Goal: Information Seeking & Learning: Learn about a topic

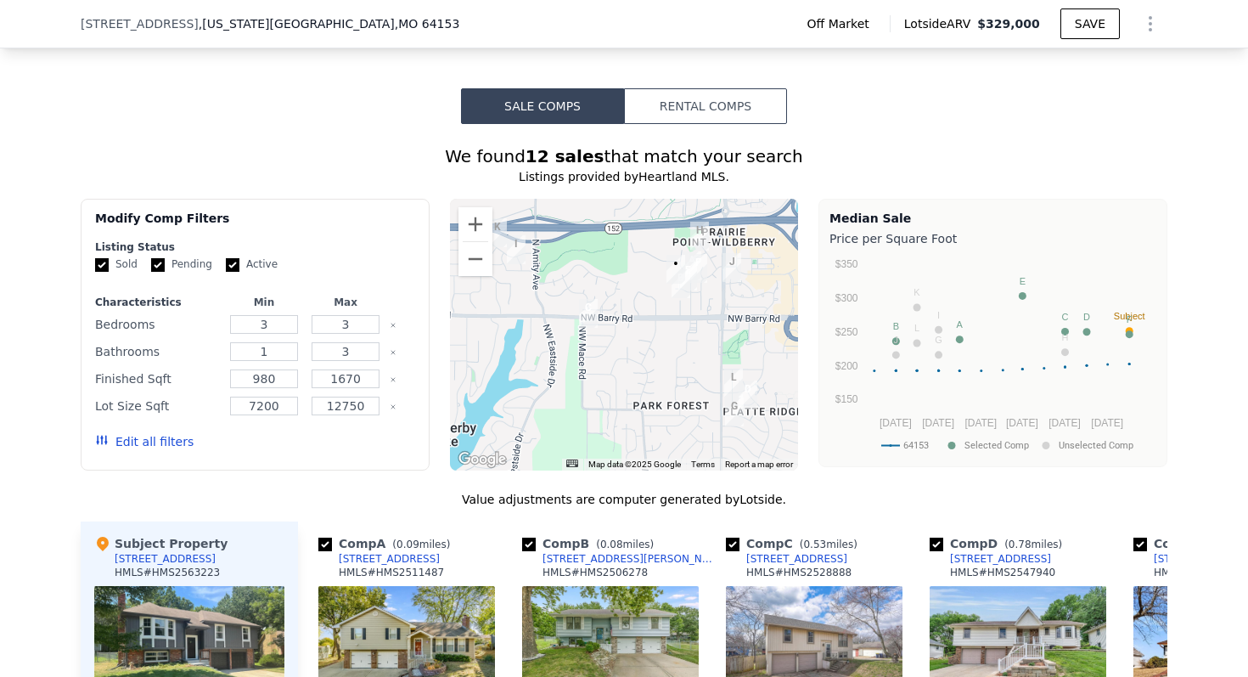
scroll to position [1583, 0]
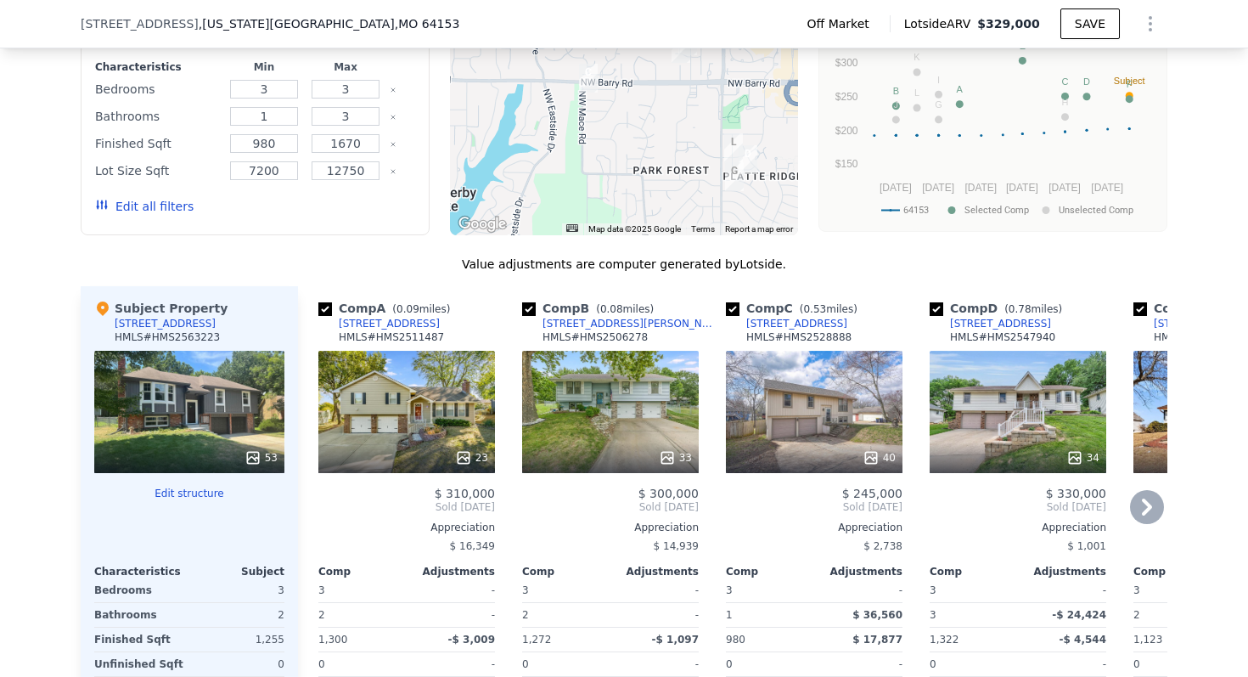
click at [403, 435] on div "23" at bounding box center [406, 412] width 177 height 122
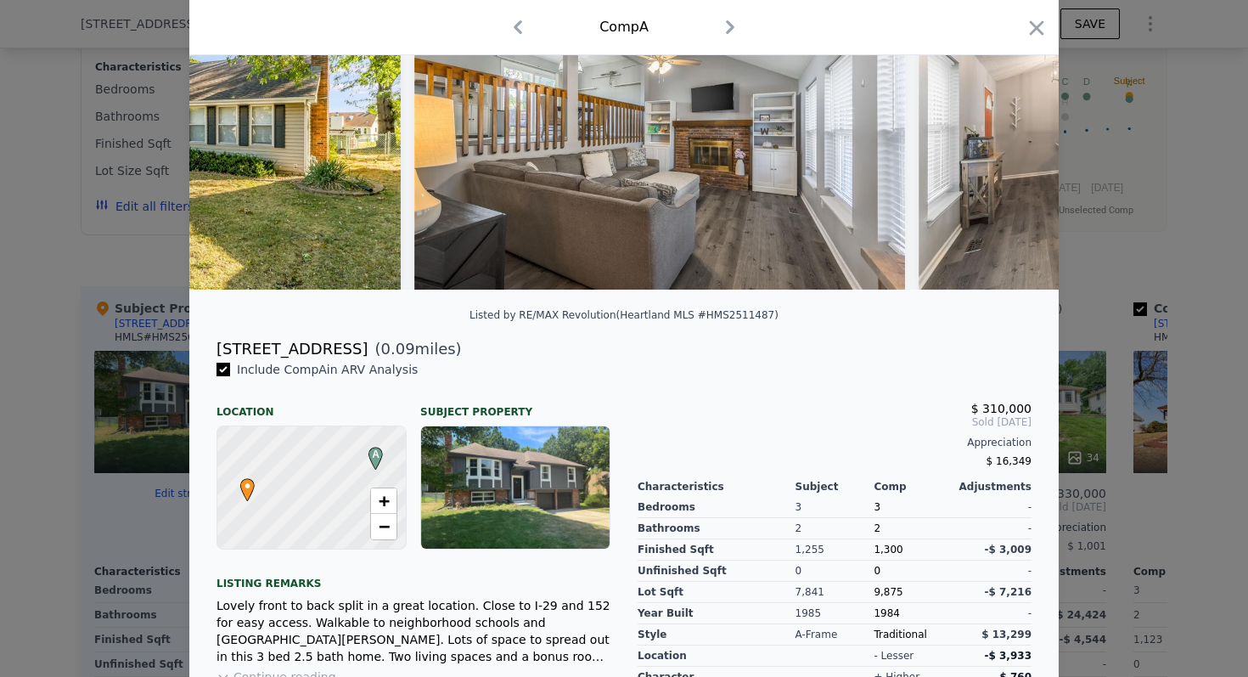
scroll to position [0, 1309]
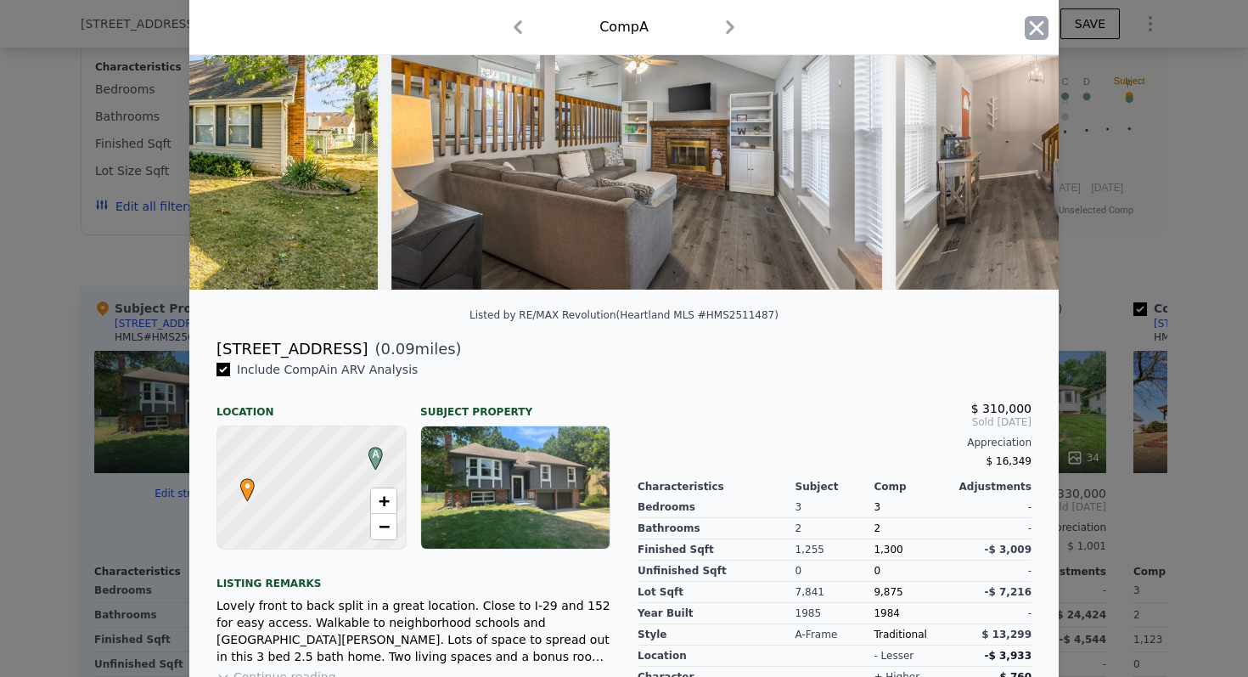
click at [1025, 31] on icon "button" at bounding box center [1037, 28] width 24 height 24
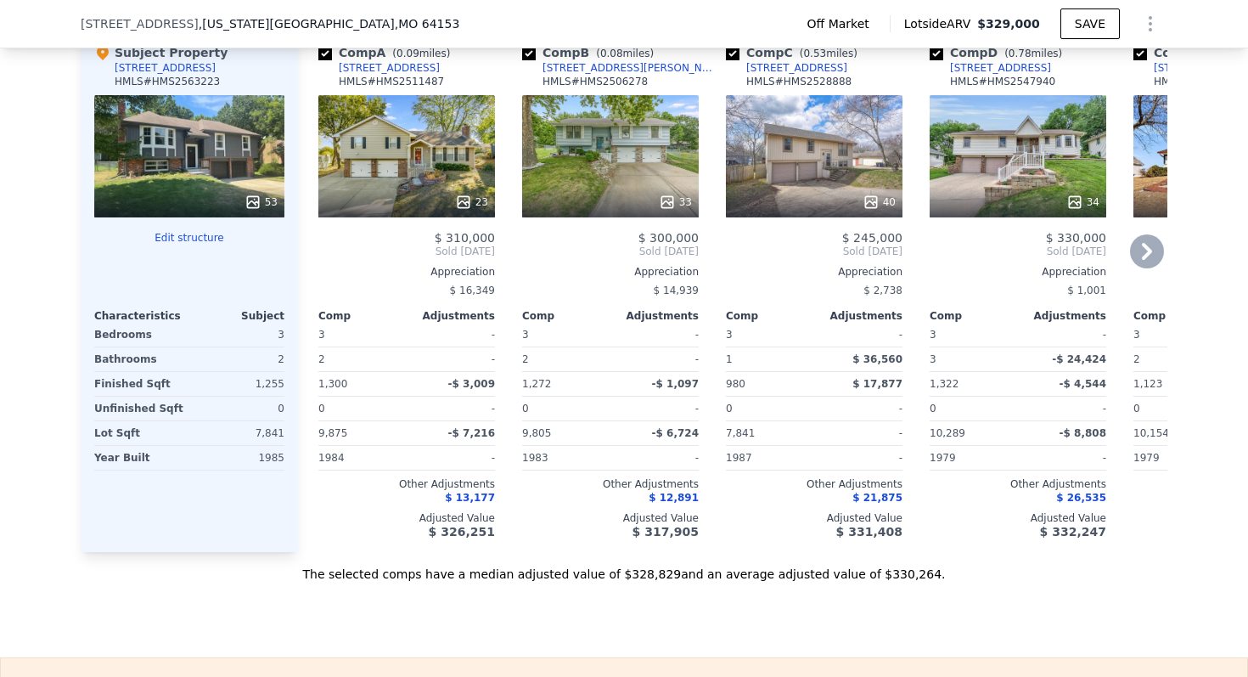
scroll to position [1837, 0]
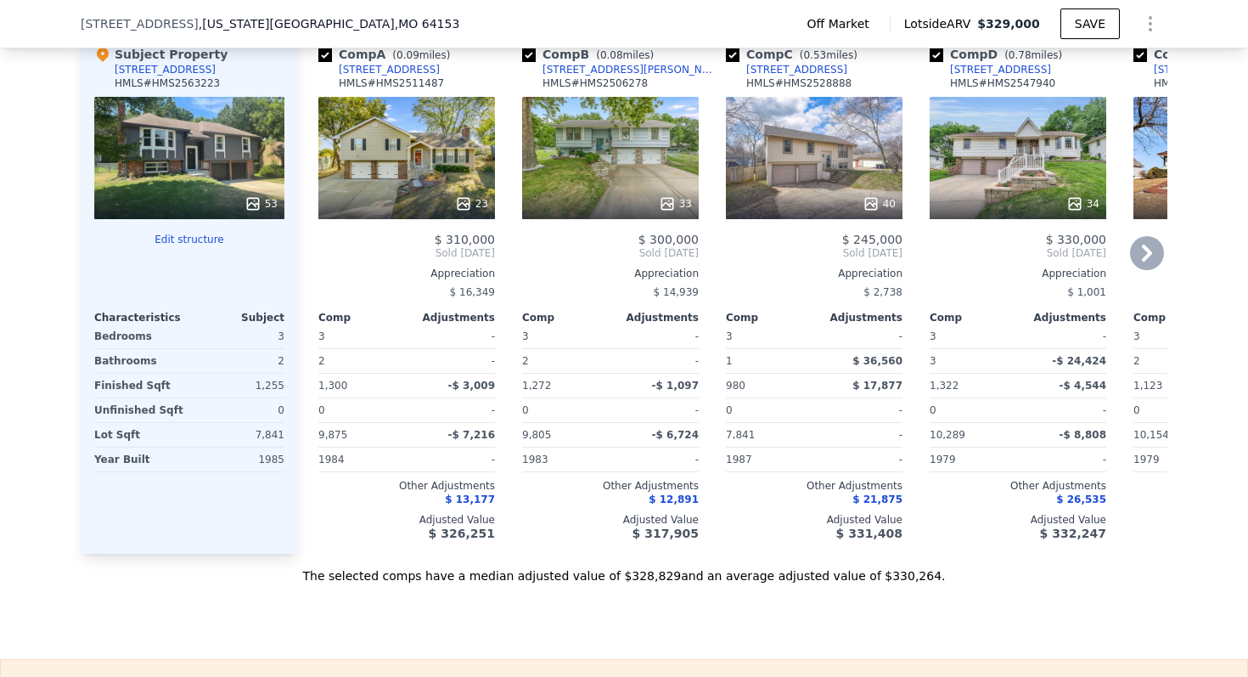
click at [615, 160] on div "33" at bounding box center [610, 158] width 177 height 122
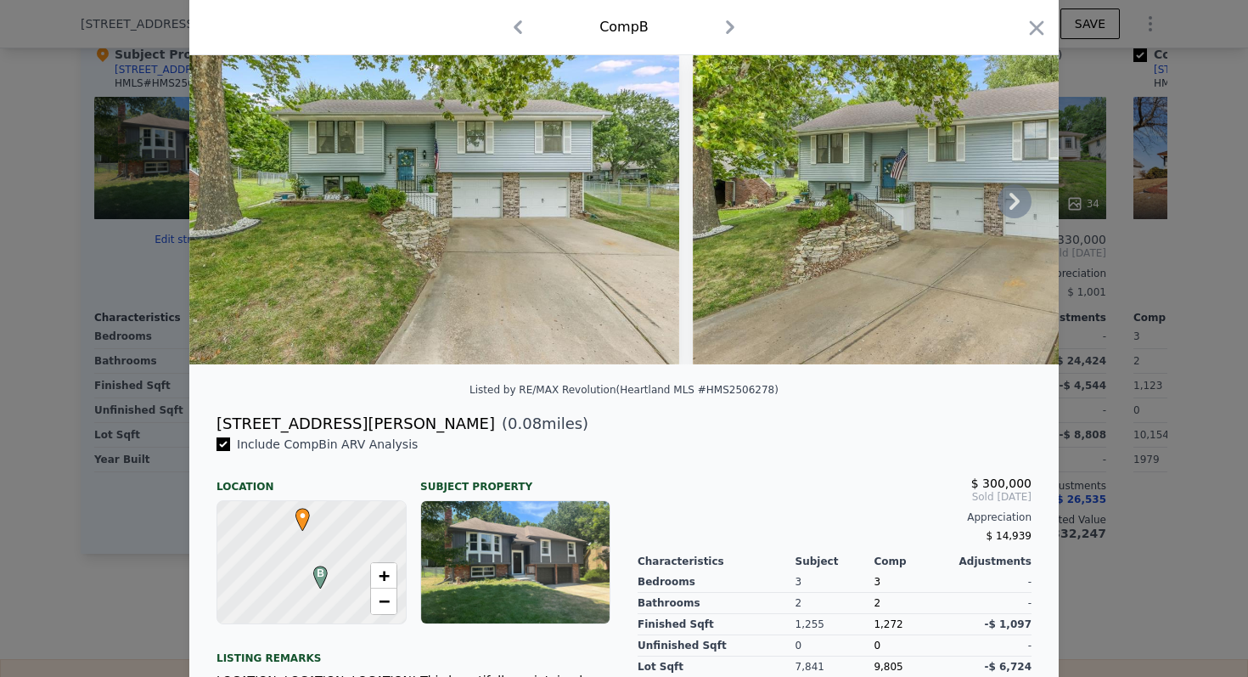
scroll to position [301, 0]
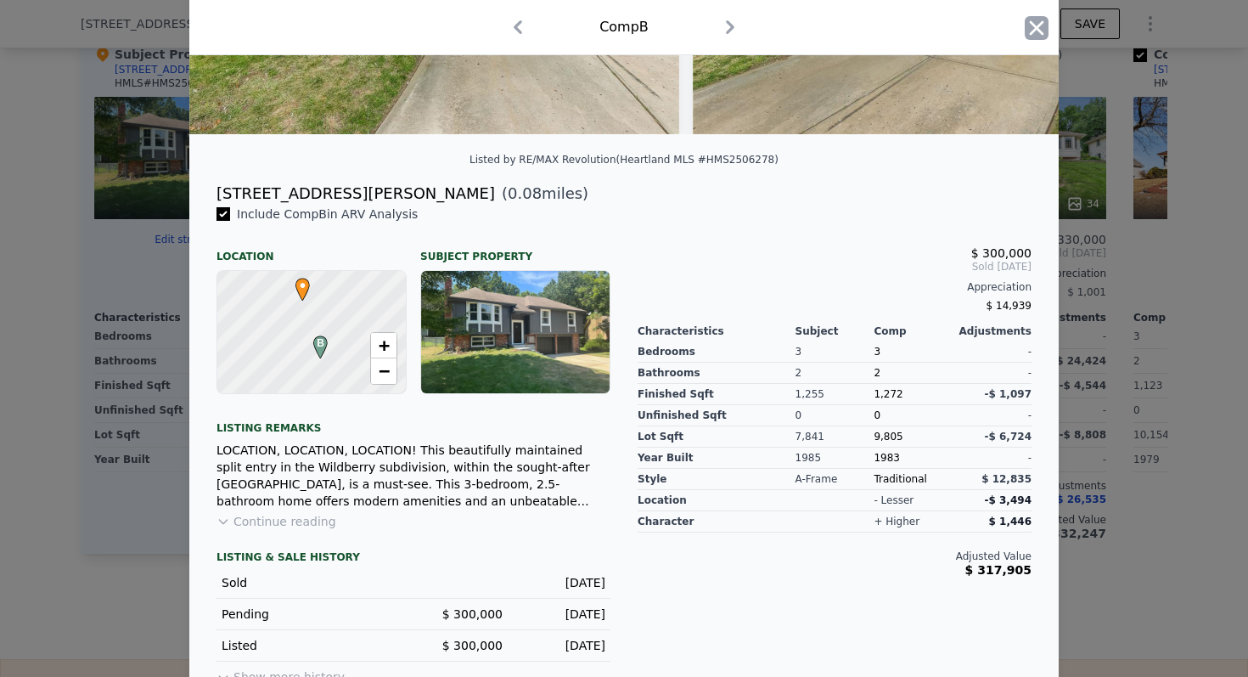
click at [1037, 33] on icon "button" at bounding box center [1037, 28] width 24 height 24
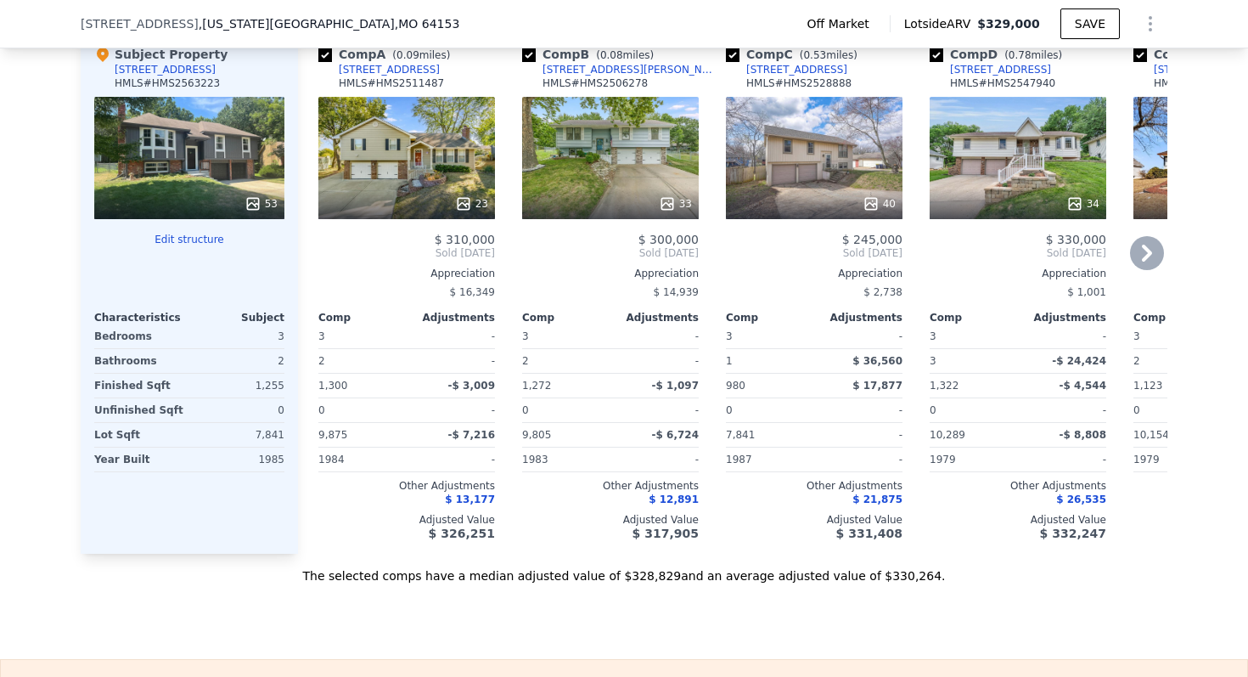
click at [1132, 263] on icon at bounding box center [1147, 253] width 34 height 34
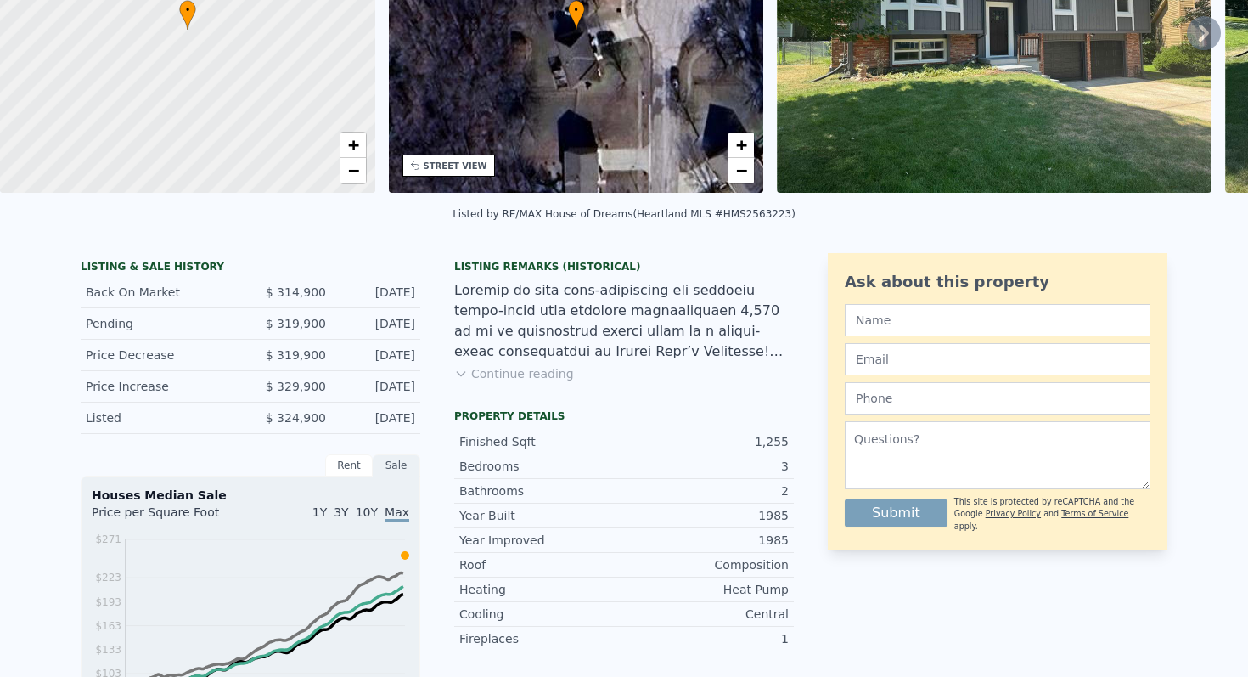
scroll to position [6, 0]
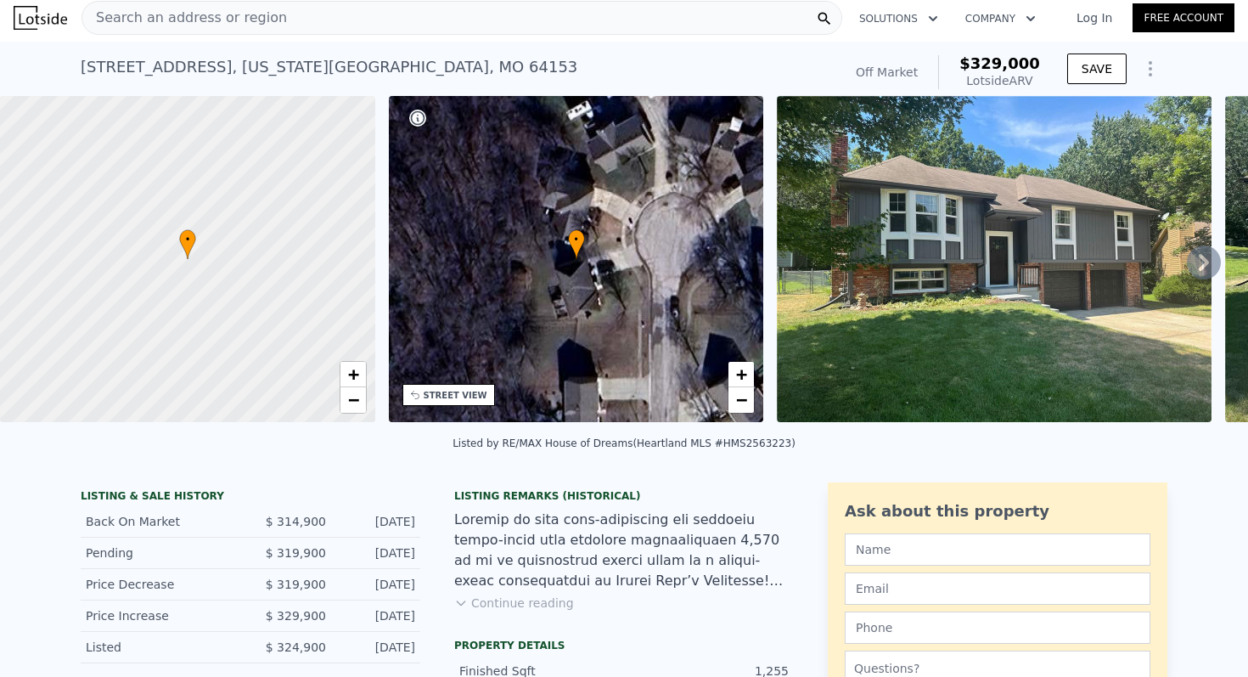
click at [279, 22] on div "Search an address or region" at bounding box center [461, 18] width 761 height 34
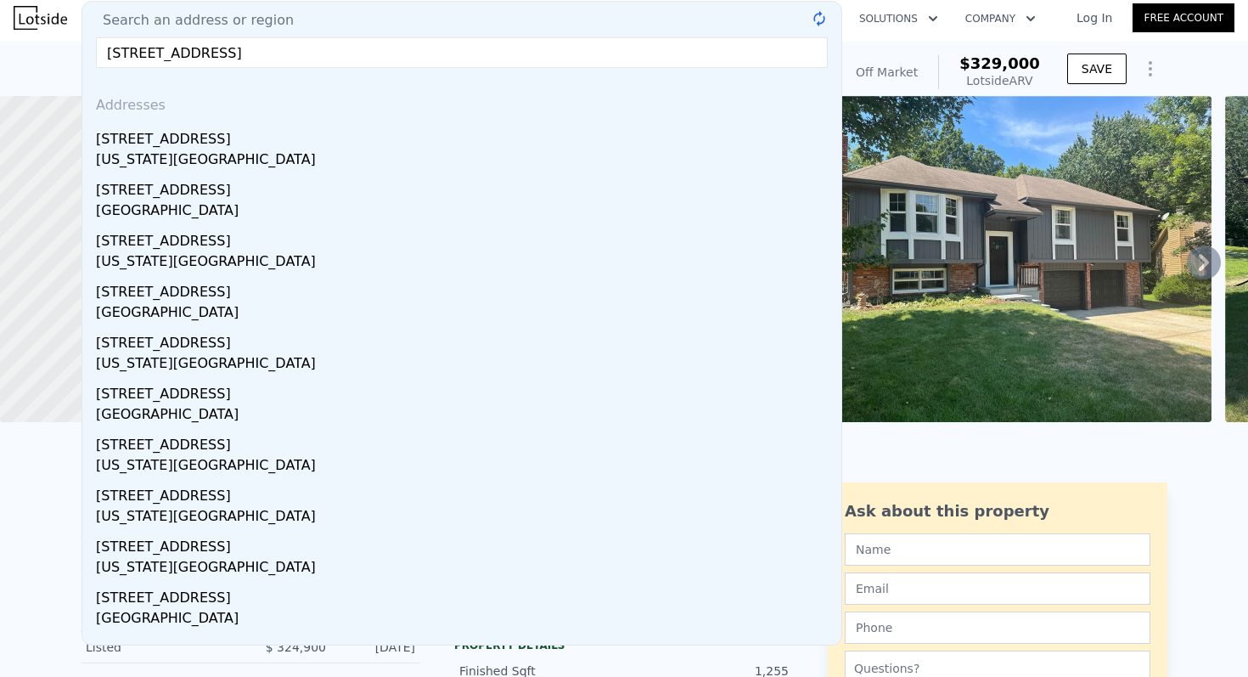
type input "7924 nw 85th ter"
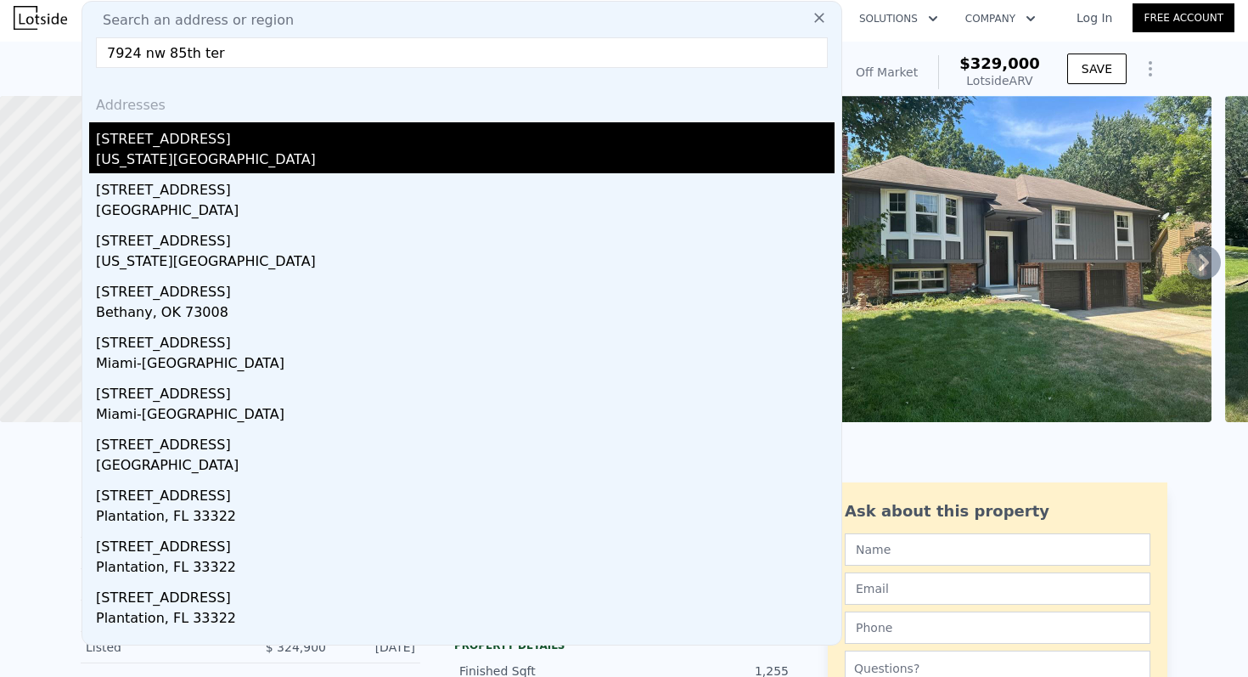
scroll to position [0, 0]
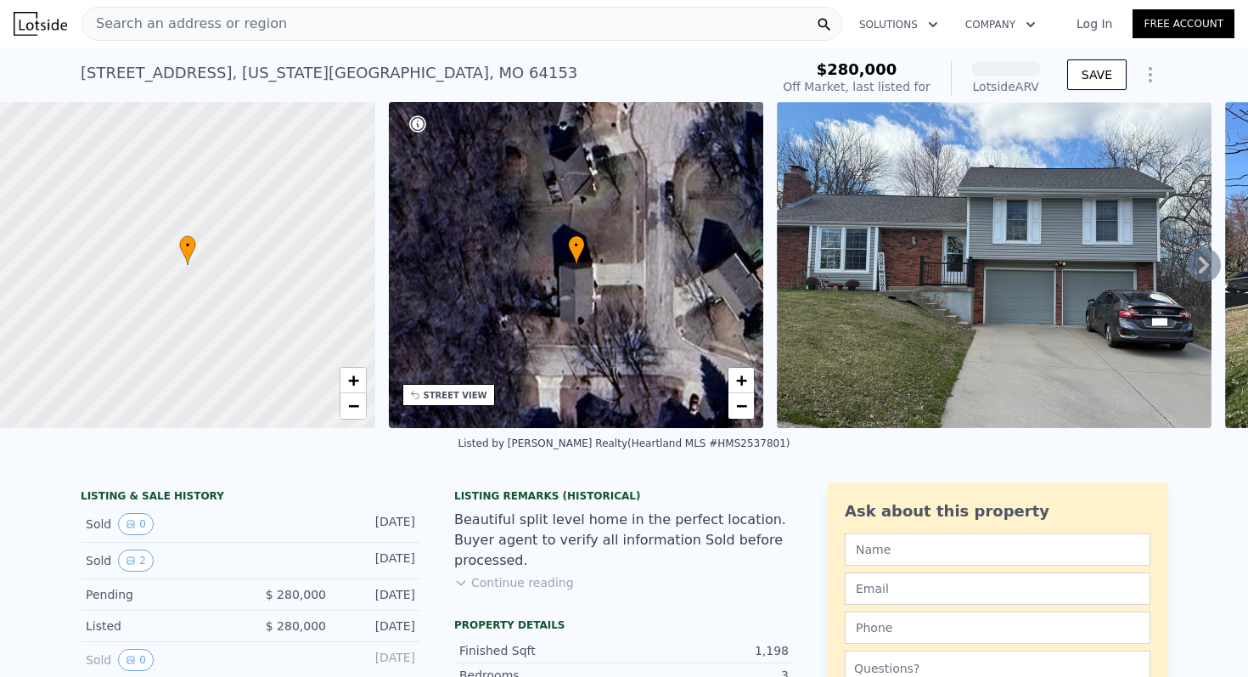
scroll to position [160, 0]
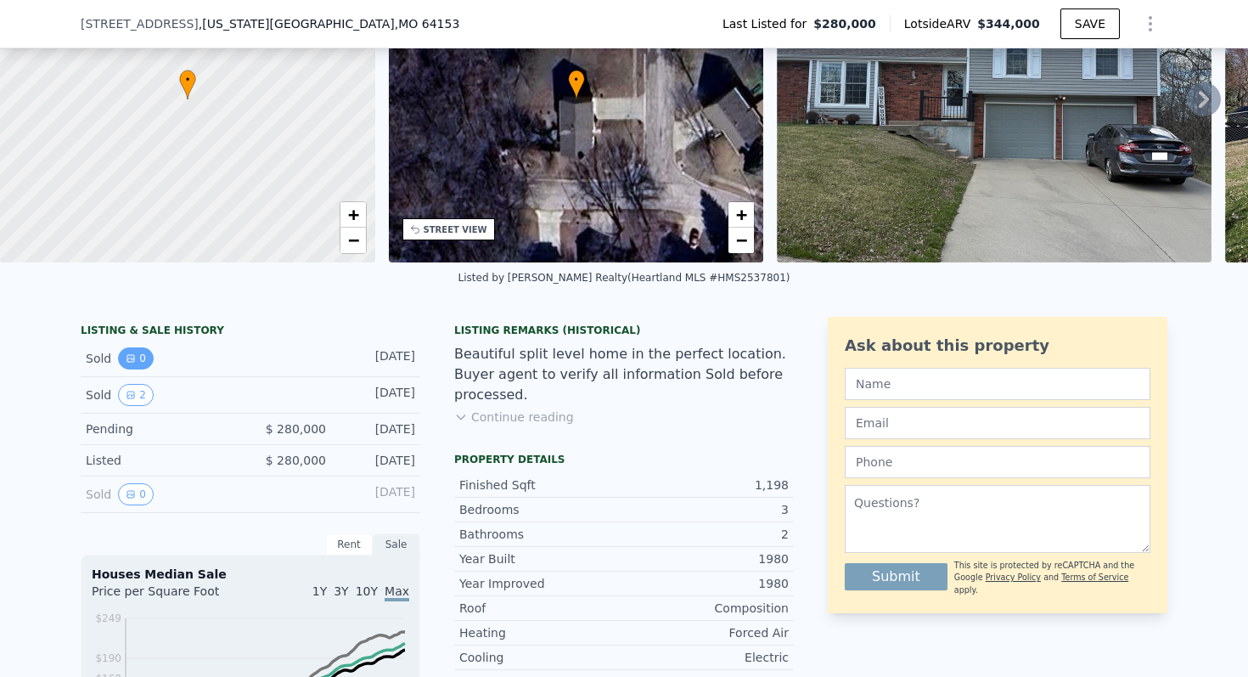
click at [132, 369] on button "0" at bounding box center [136, 358] width 36 height 22
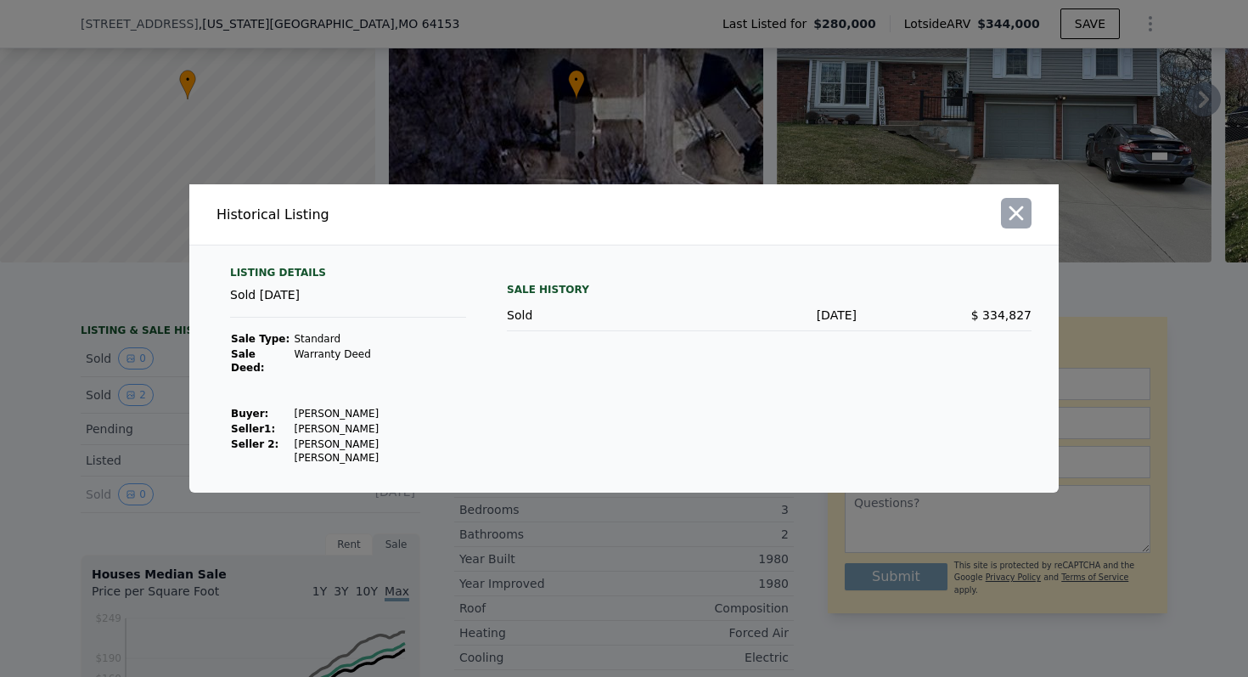
click at [1021, 220] on icon "button" at bounding box center [1016, 213] width 14 height 14
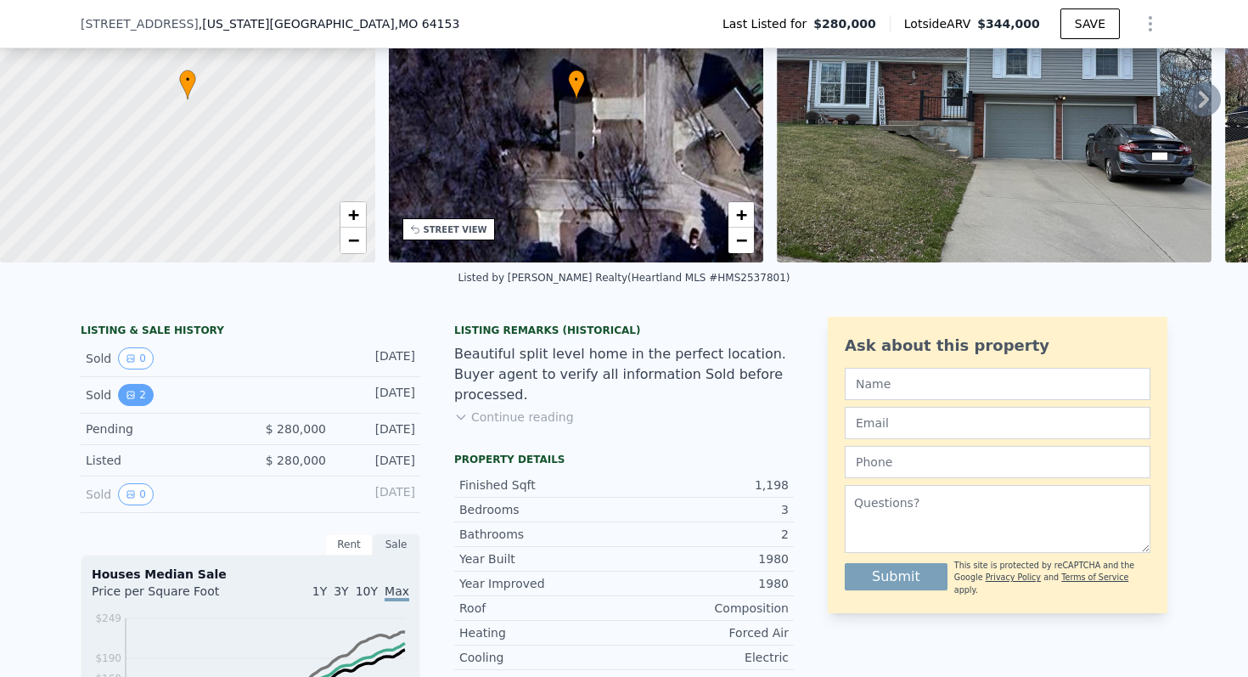
click at [132, 406] on button "2" at bounding box center [136, 395] width 36 height 22
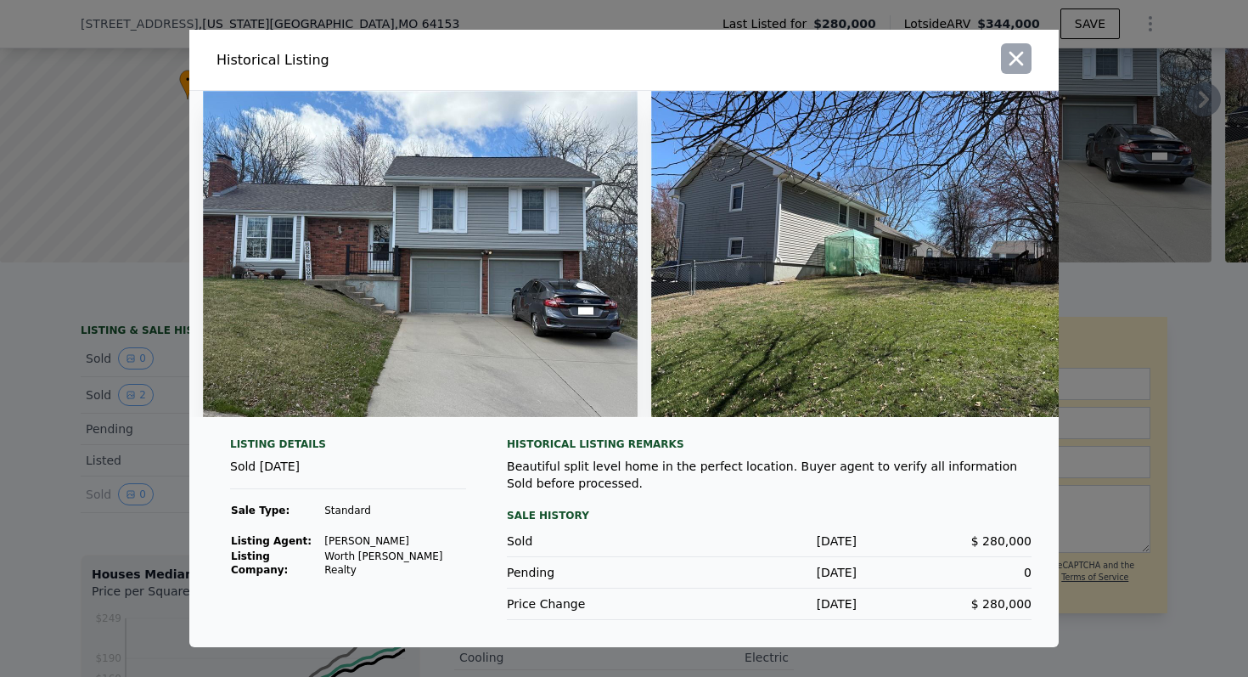
click at [1018, 55] on icon "button" at bounding box center [1016, 59] width 14 height 14
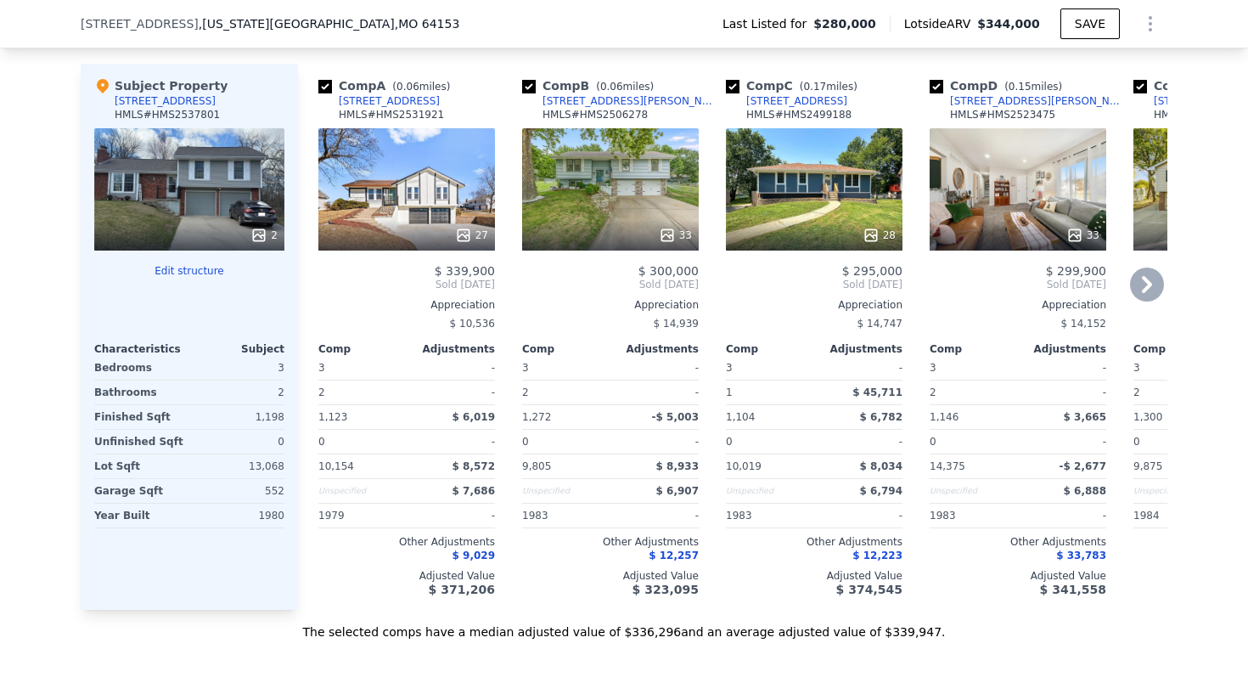
scroll to position [1602, 0]
click at [778, 184] on div "28" at bounding box center [814, 189] width 177 height 122
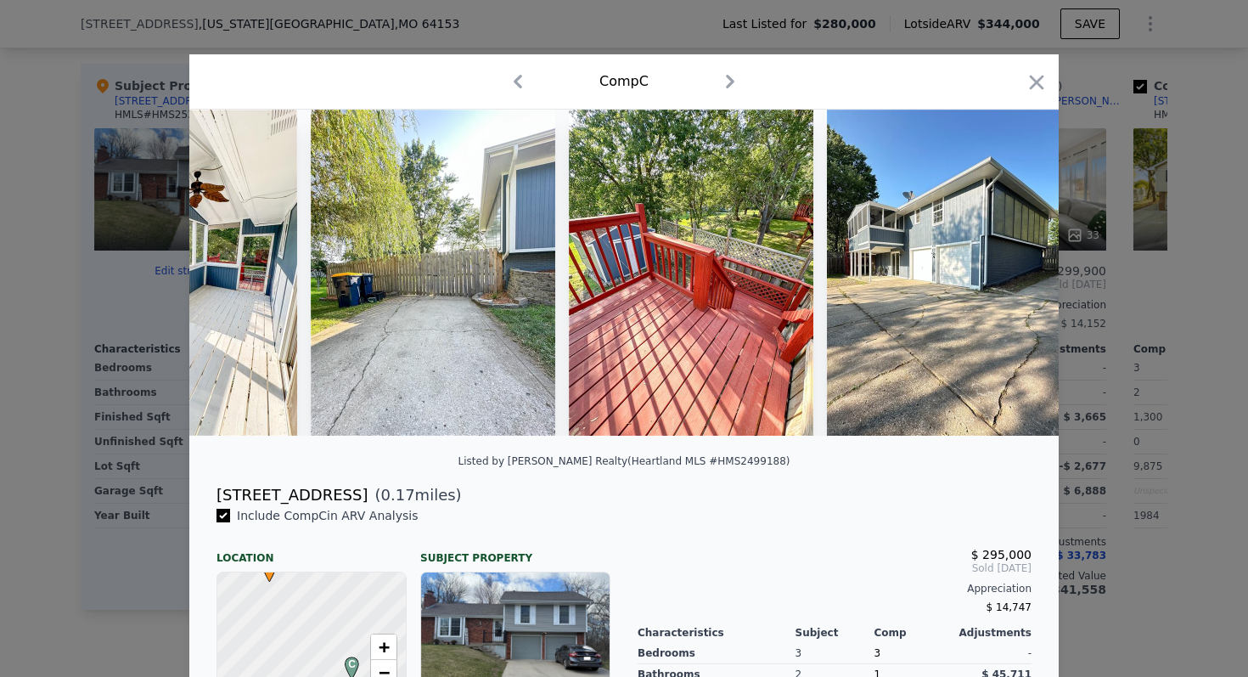
scroll to position [0, 6764]
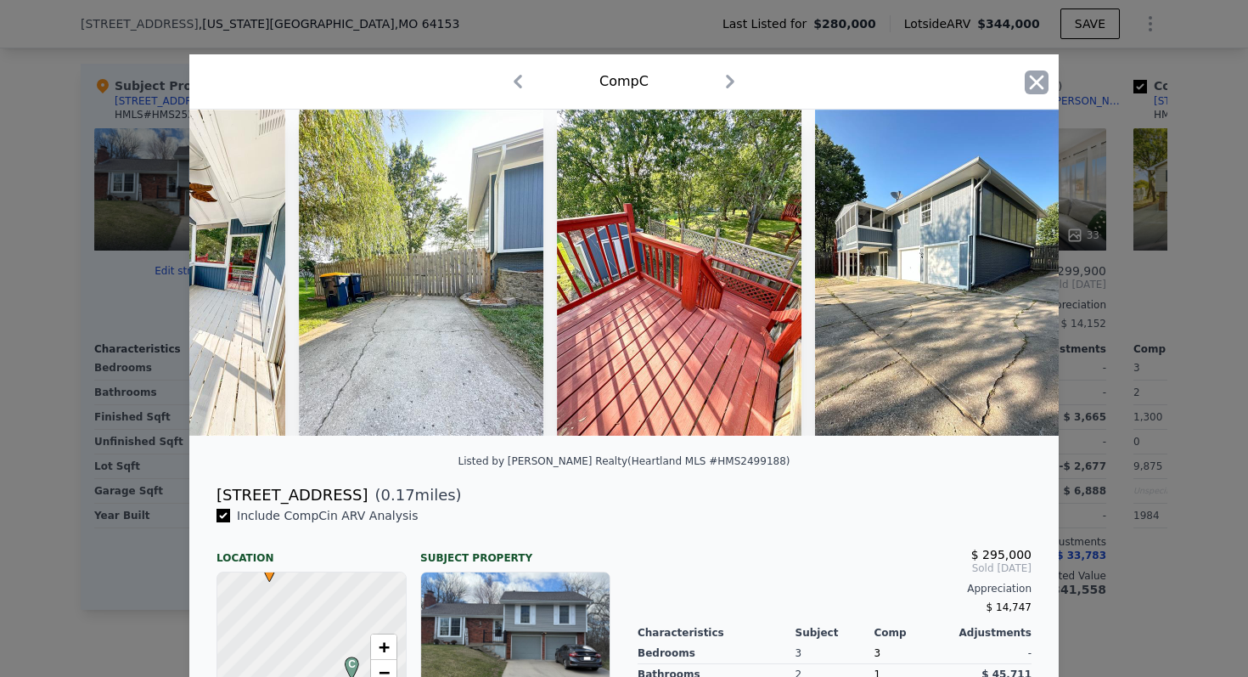
click at [1039, 77] on icon "button" at bounding box center [1037, 82] width 24 height 24
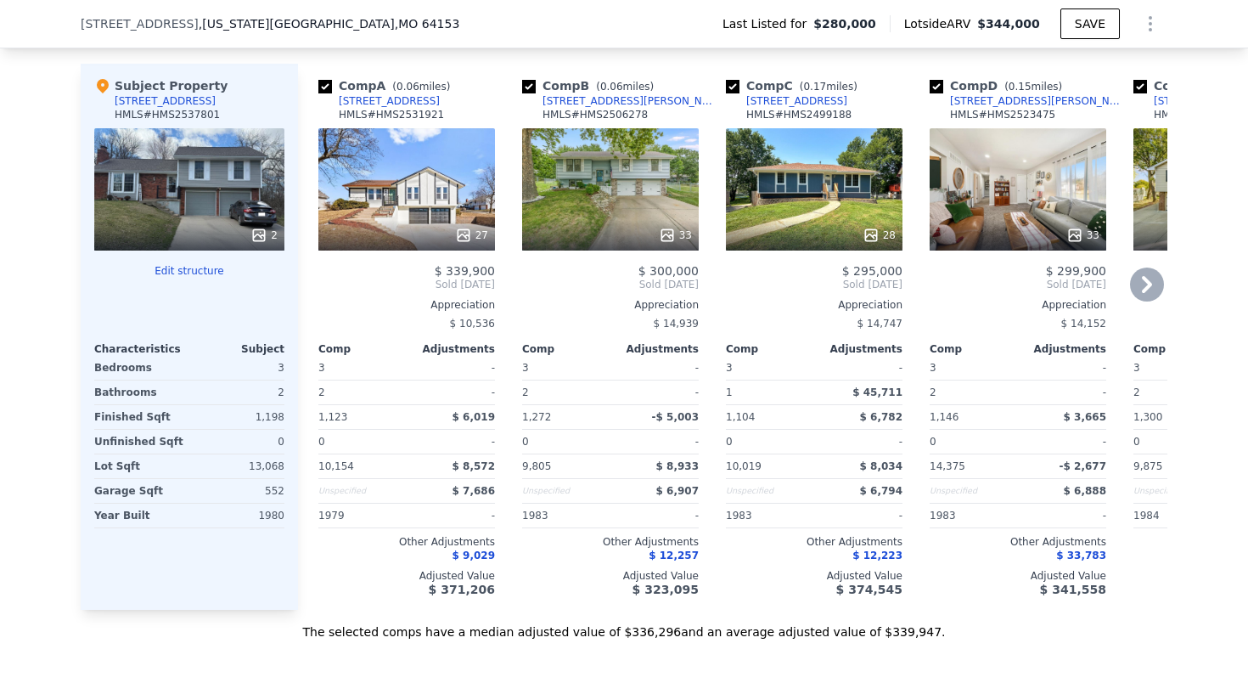
click at [1158, 284] on div "$ 310,000 Sold [DATE] Appreciation $ 16,349 Comp Adjustments 3 - 2 - 1,300 -$ 7…" at bounding box center [1221, 430] width 177 height 332
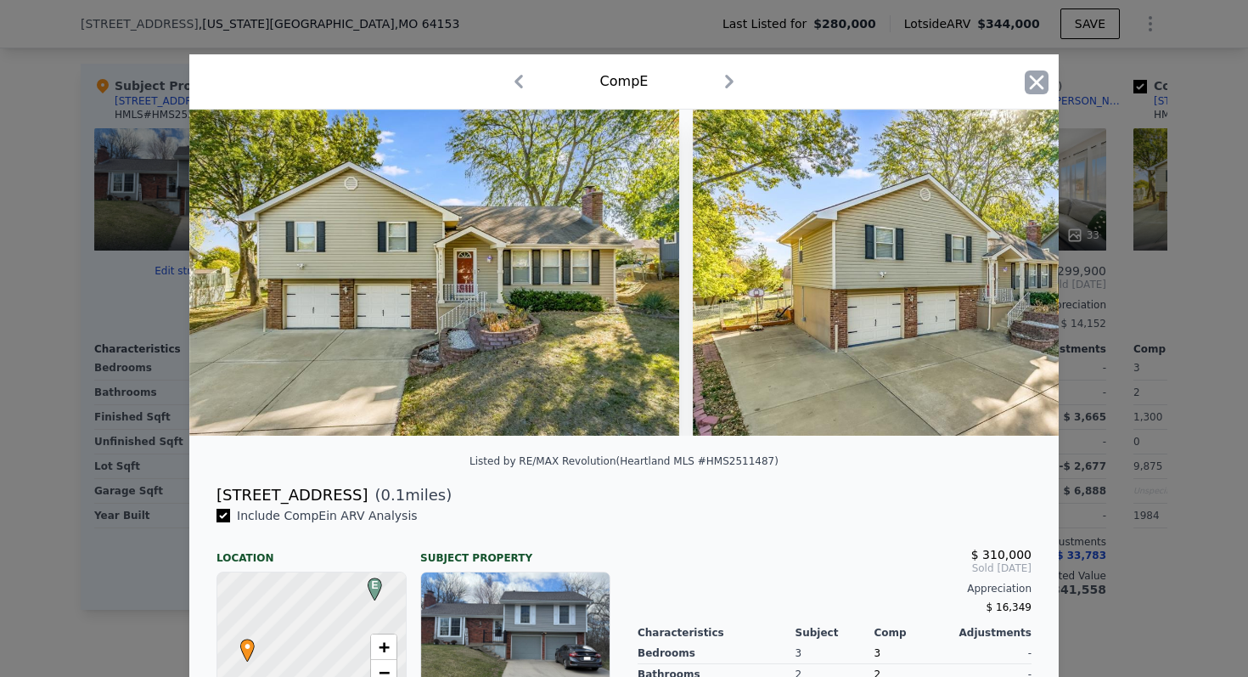
click at [1033, 87] on icon "button" at bounding box center [1037, 82] width 14 height 14
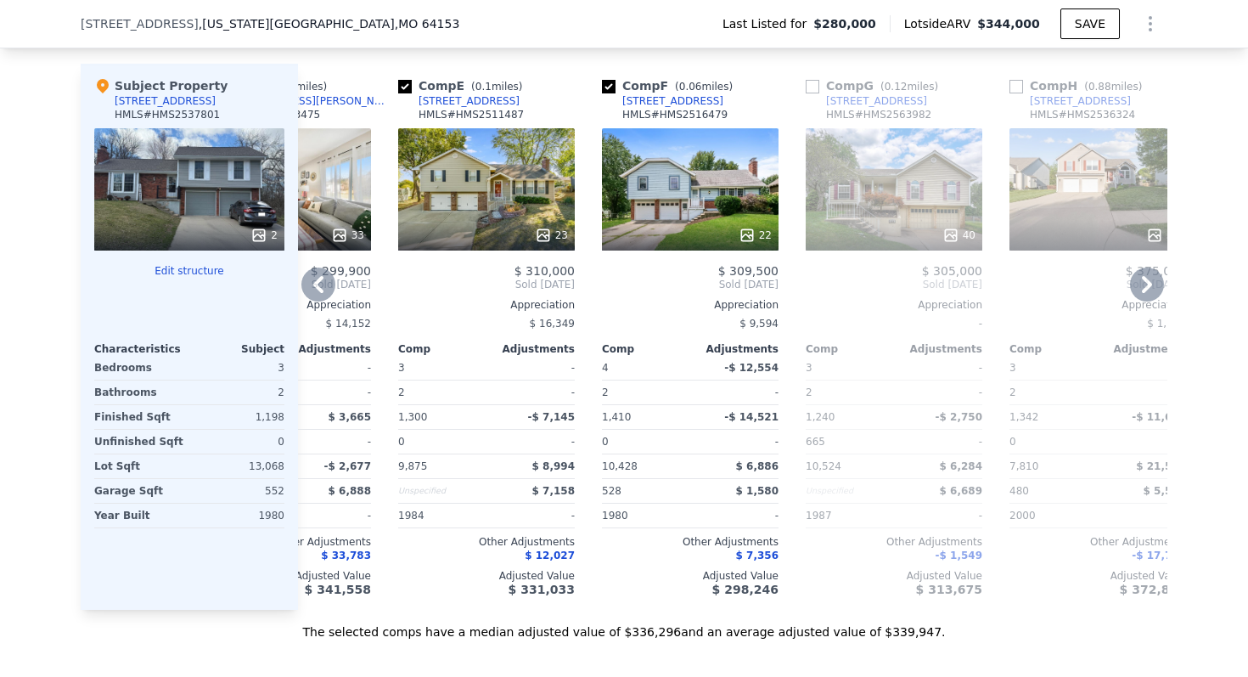
scroll to position [0, 773]
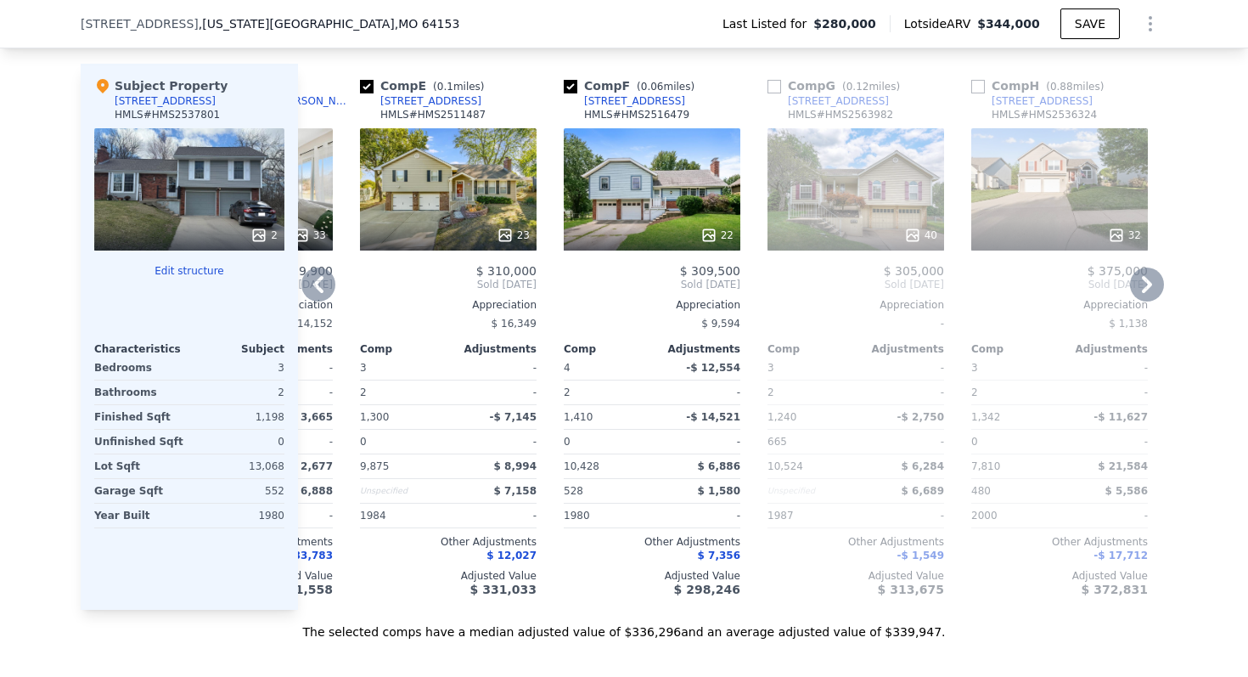
click at [662, 211] on div "22" at bounding box center [652, 189] width 177 height 122
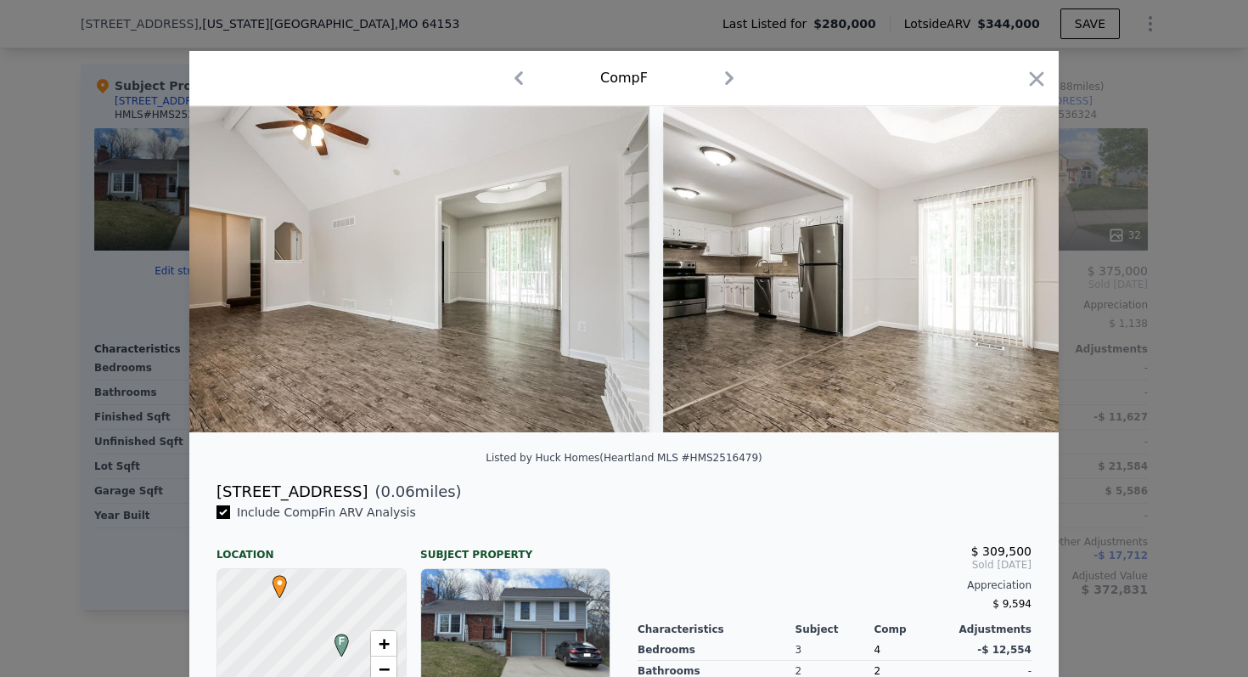
scroll to position [0, 3599]
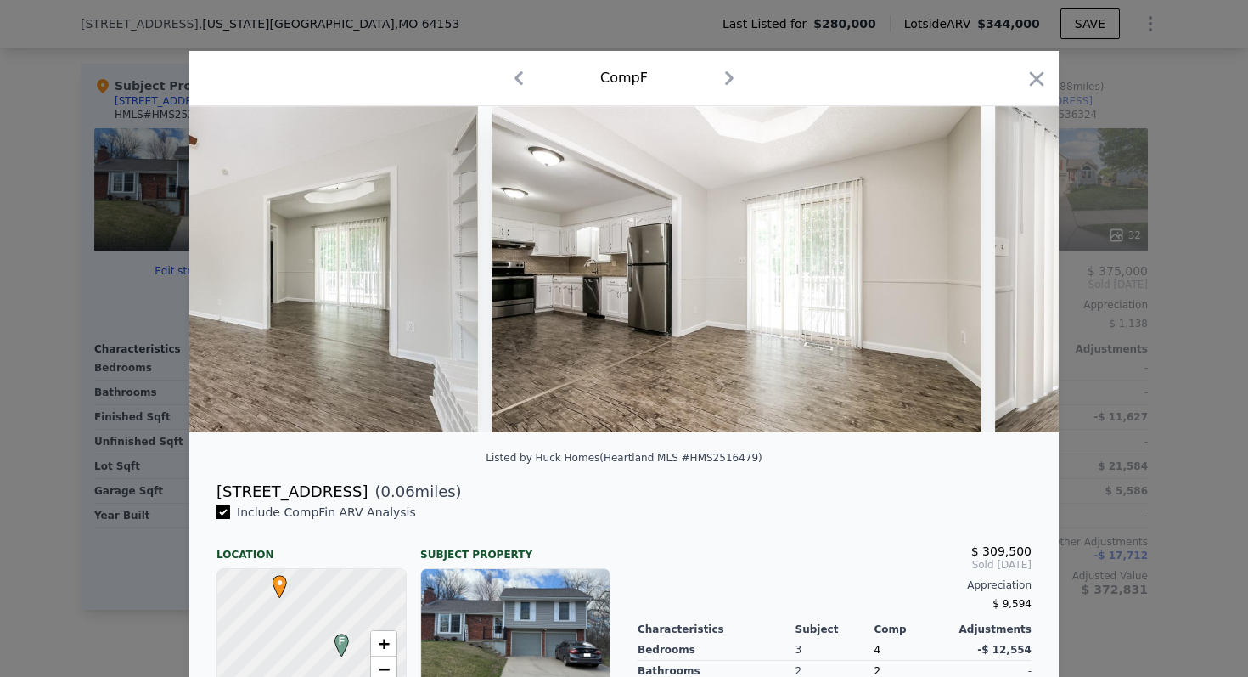
click at [1045, 84] on div "Comp F" at bounding box center [623, 78] width 869 height 55
click at [1033, 84] on icon "button" at bounding box center [1037, 78] width 14 height 14
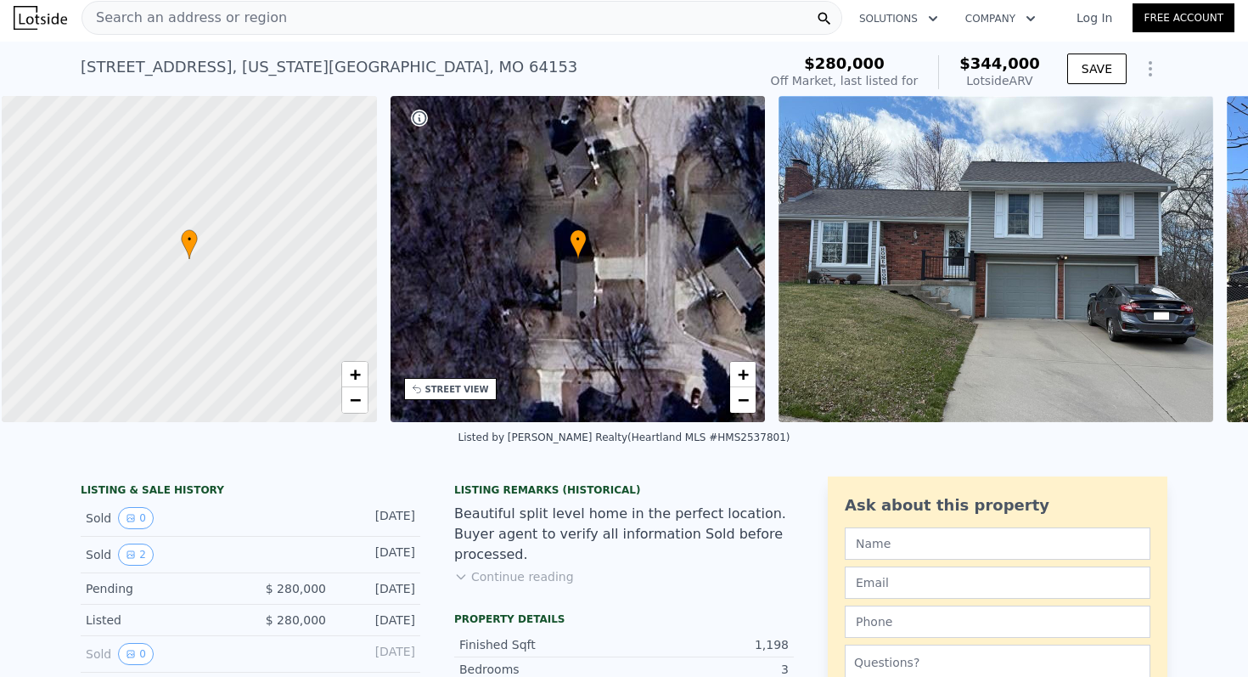
scroll to position [0, 7]
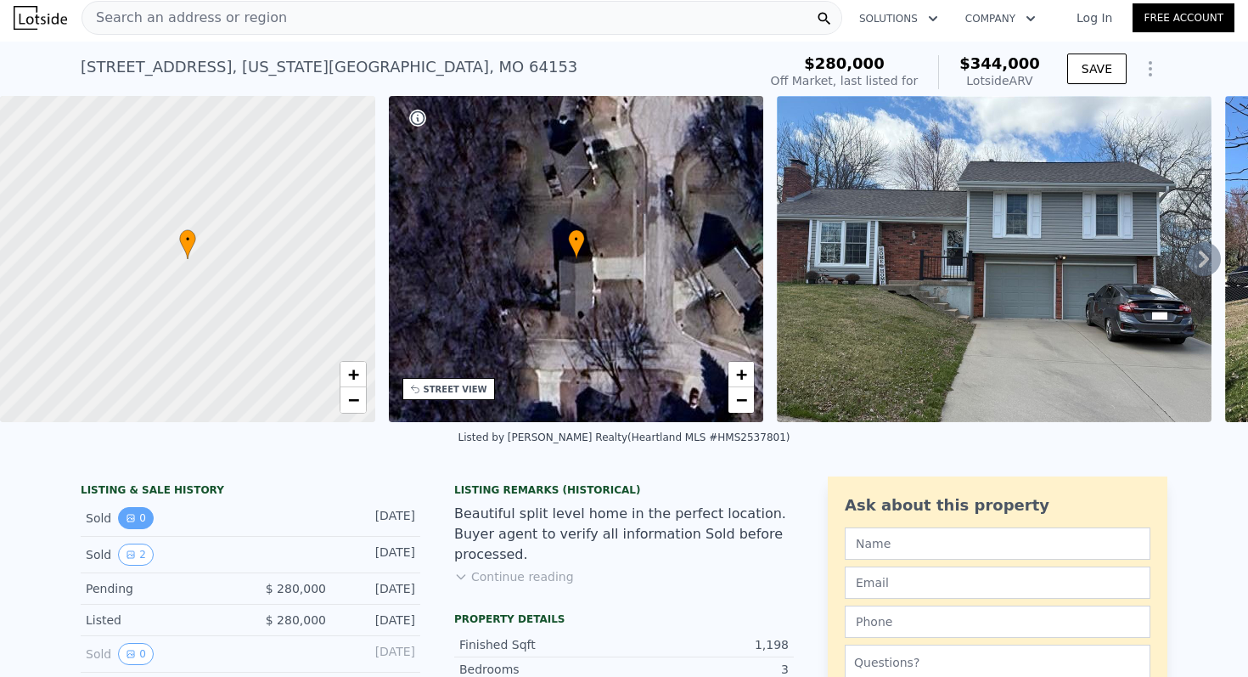
click at [132, 527] on button "0" at bounding box center [136, 518] width 36 height 22
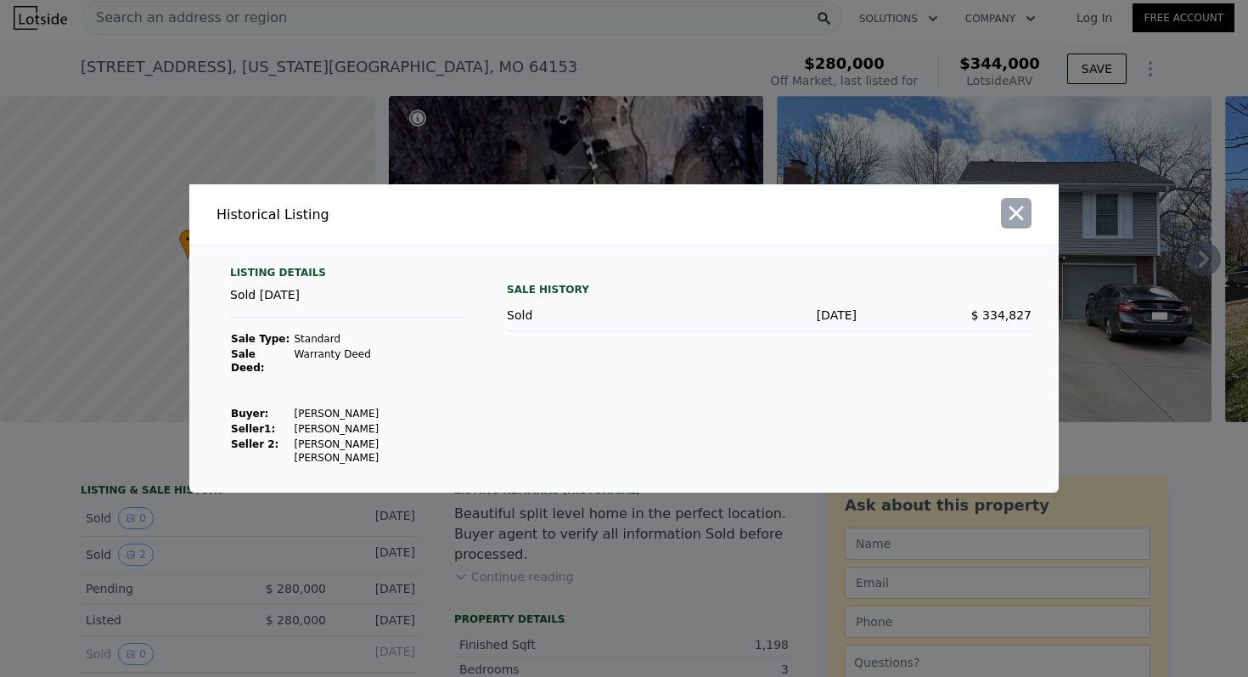
click at [1018, 221] on icon "button" at bounding box center [1016, 213] width 14 height 14
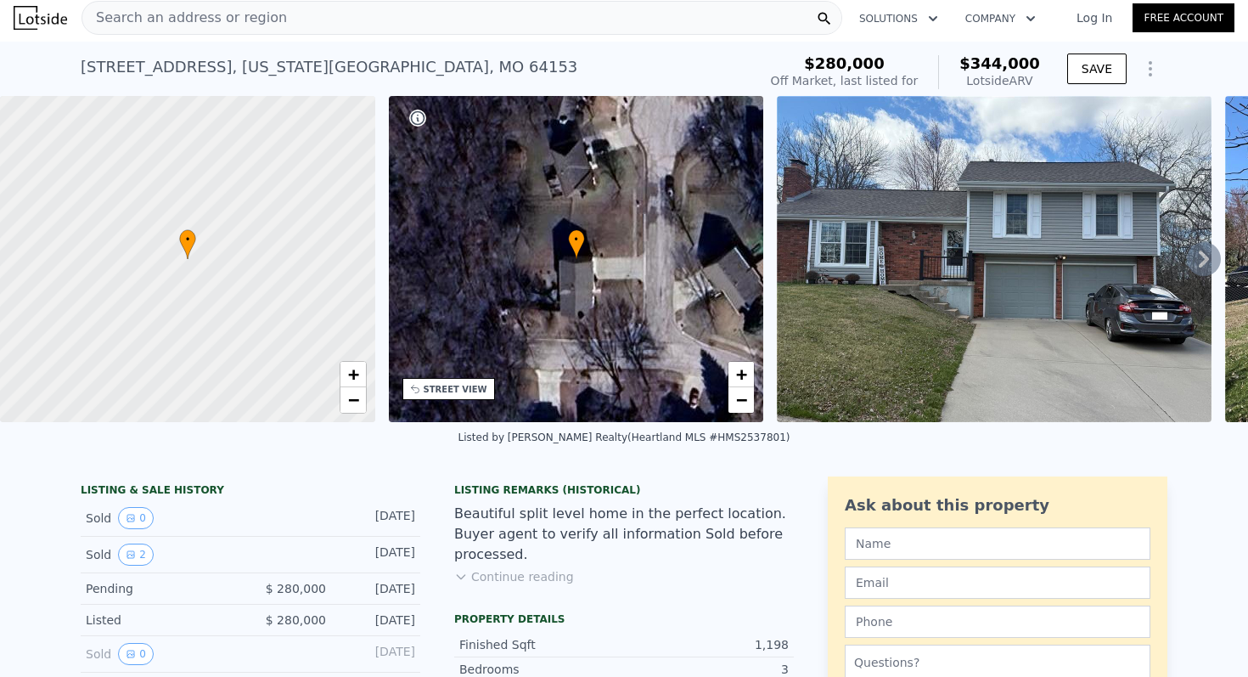
click at [120, 552] on div "Sold 2 [DATE]" at bounding box center [251, 554] width 340 height 37
click at [124, 558] on button "2" at bounding box center [136, 554] width 36 height 22
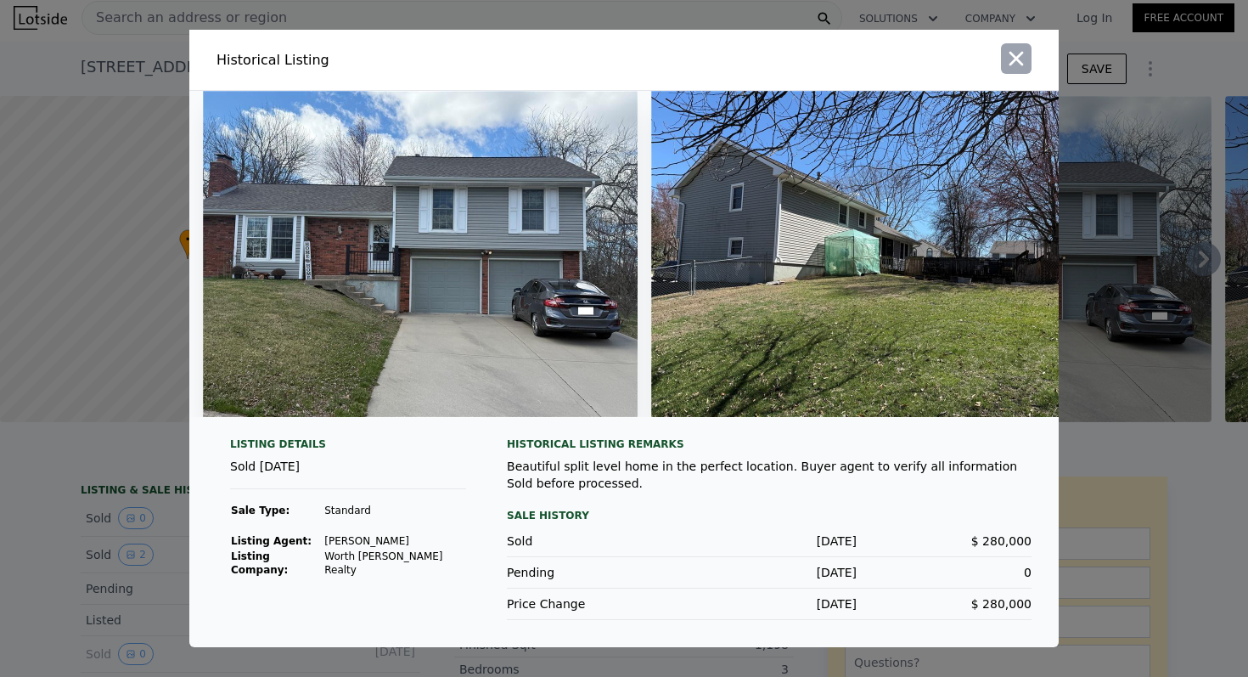
click at [1015, 53] on icon "button" at bounding box center [1016, 59] width 14 height 14
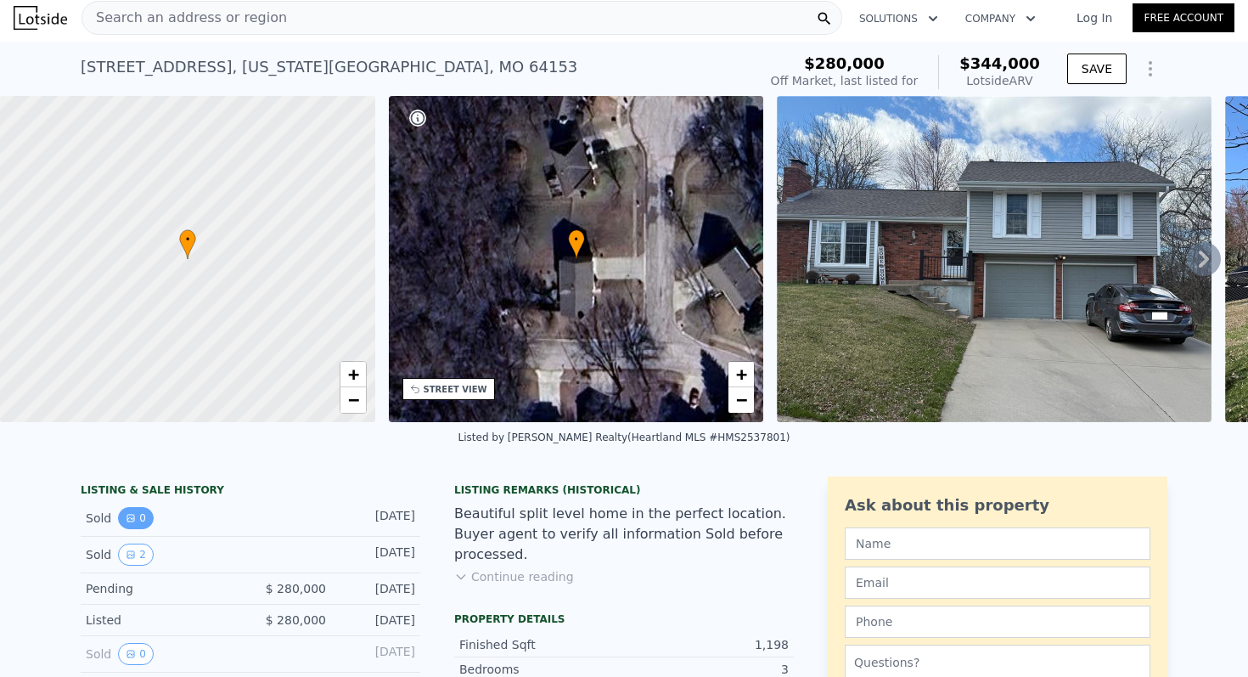
click at [137, 529] on button "0" at bounding box center [136, 518] width 36 height 22
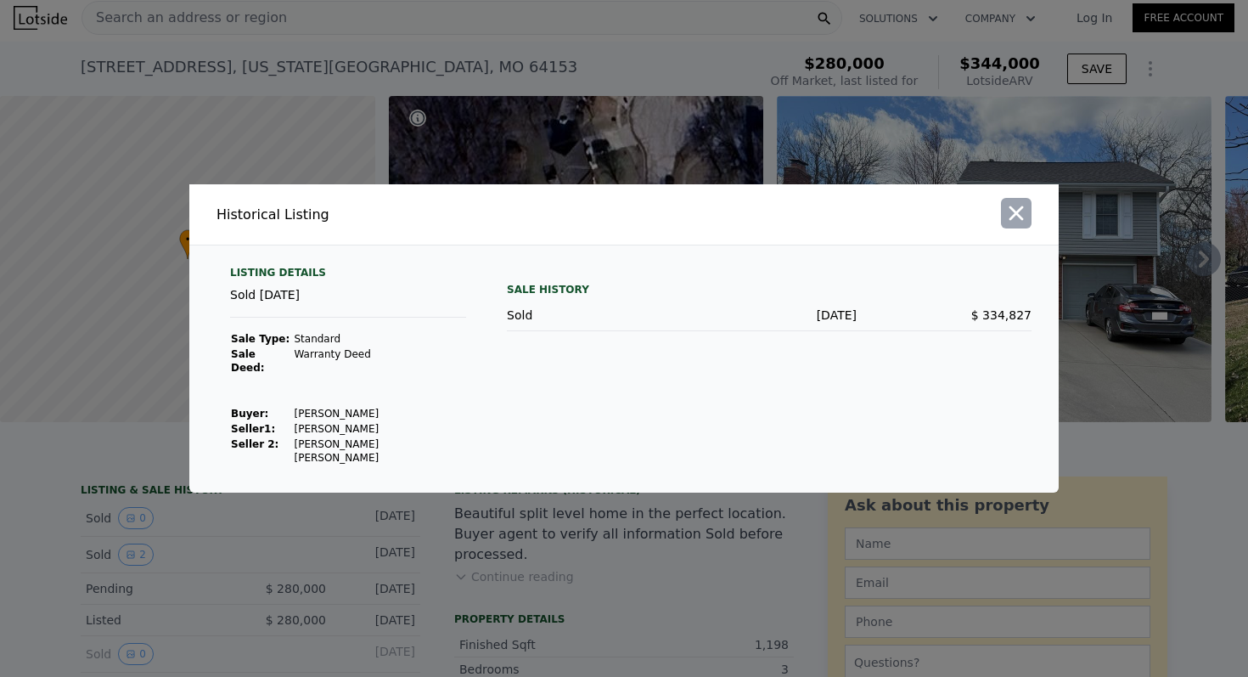
click at [1017, 221] on icon "button" at bounding box center [1016, 213] width 14 height 14
